Goal: Navigation & Orientation: Find specific page/section

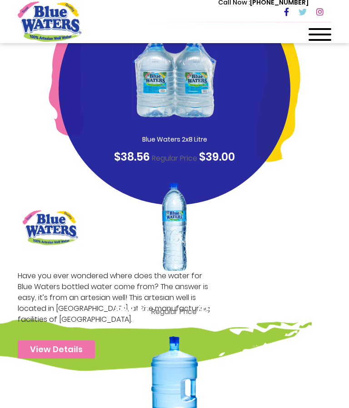
scroll to position [265, 0]
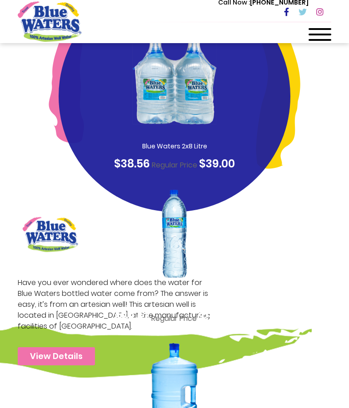
click at [72, 366] on link "View Details" at bounding box center [56, 356] width 77 height 18
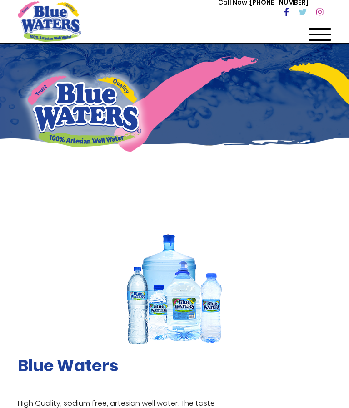
click at [317, 31] on div at bounding box center [319, 37] width 23 height 18
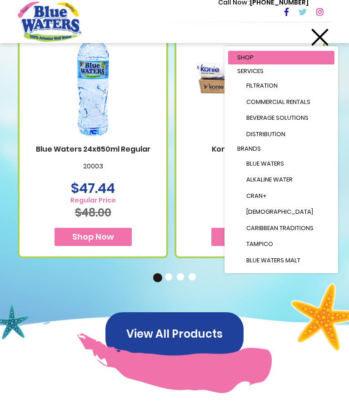
scroll to position [803, 0]
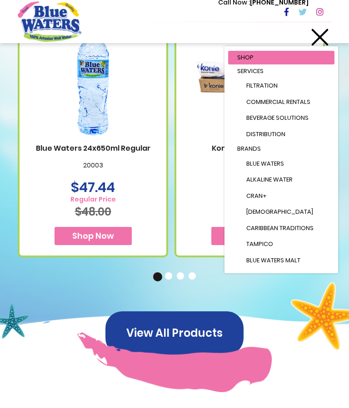
click at [184, 312] on button "View All Products" at bounding box center [174, 334] width 138 height 44
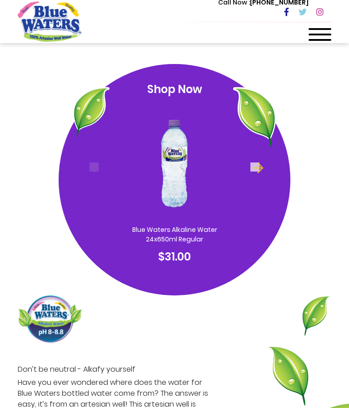
scroll to position [634, 0]
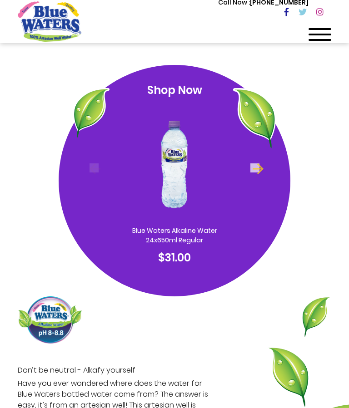
click at [322, 37] on div at bounding box center [319, 37] width 23 height 18
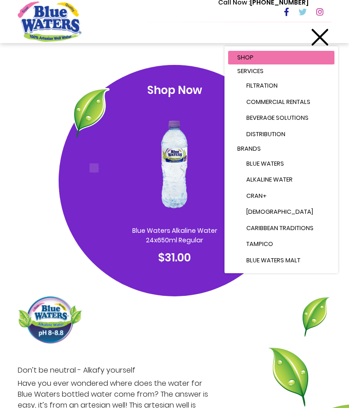
click at [258, 265] on span "Blue Waters Malt" at bounding box center [273, 260] width 54 height 9
